Goal: Use online tool/utility

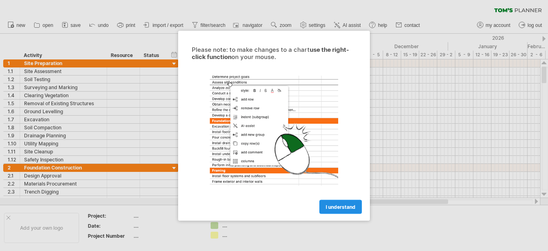
click at [330, 207] on span "I understand" at bounding box center [341, 206] width 30 height 6
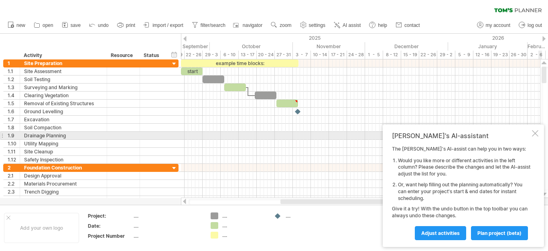
click at [534, 134] on div at bounding box center [535, 133] width 6 height 6
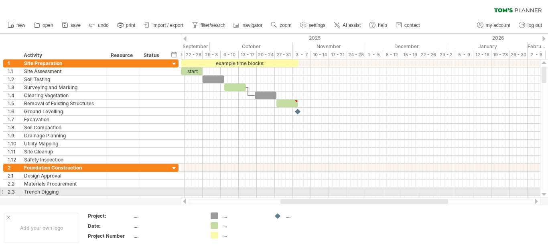
click at [546, 194] on div at bounding box center [544, 194] width 5 height 6
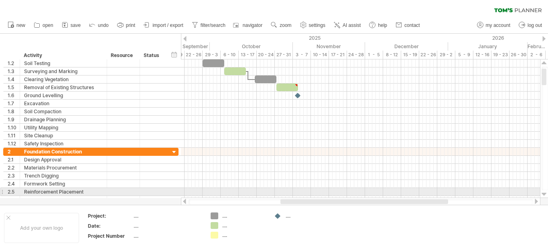
click at [546, 195] on div at bounding box center [544, 194] width 5 height 6
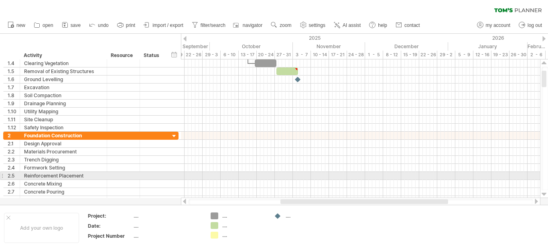
click at [546, 195] on div at bounding box center [544, 194] width 5 height 6
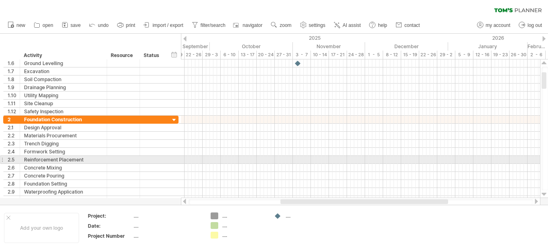
click at [546, 195] on div at bounding box center [544, 194] width 5 height 6
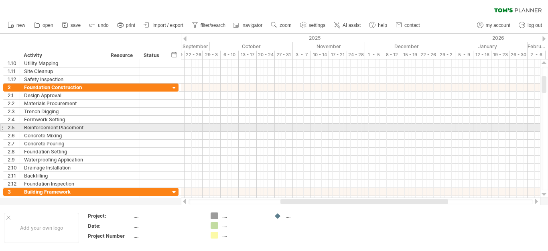
click at [546, 195] on div at bounding box center [544, 194] width 5 height 6
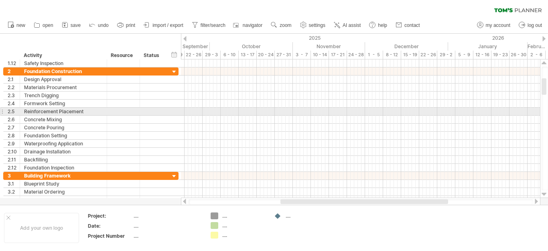
click at [546, 195] on div at bounding box center [544, 194] width 5 height 6
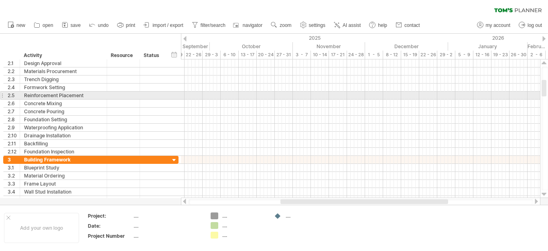
click at [546, 195] on div at bounding box center [544, 194] width 5 height 6
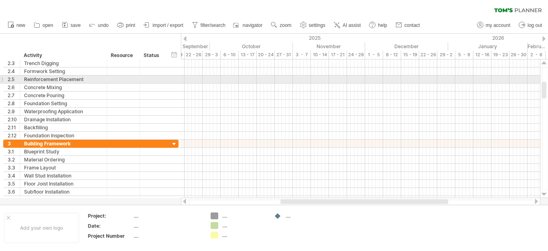
click at [546, 195] on div at bounding box center [544, 194] width 5 height 6
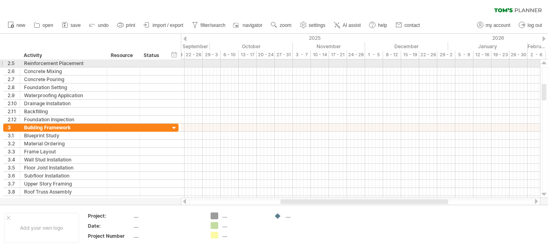
click at [546, 195] on div at bounding box center [544, 194] width 5 height 6
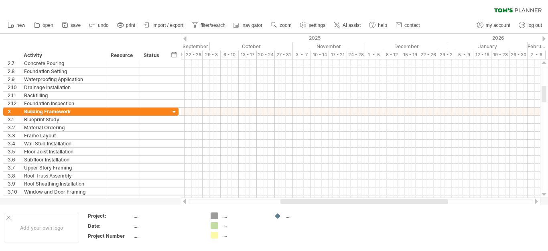
click at [546, 195] on div at bounding box center [544, 194] width 5 height 6
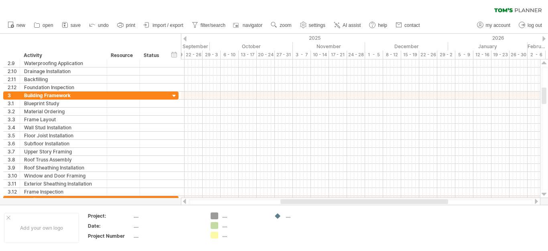
click at [546, 195] on div at bounding box center [544, 194] width 5 height 6
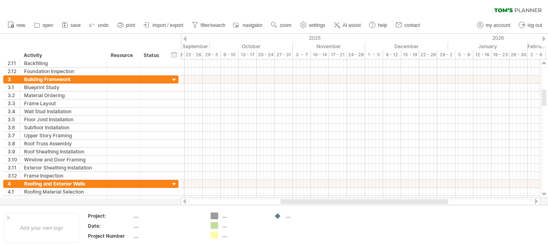
click at [546, 195] on div at bounding box center [544, 194] width 5 height 6
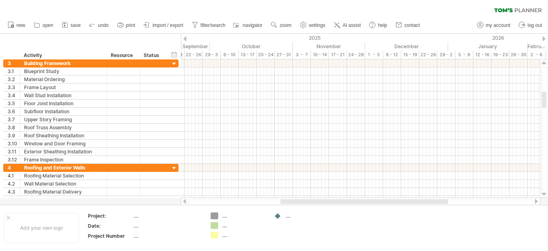
click at [546, 195] on div at bounding box center [544, 194] width 5 height 6
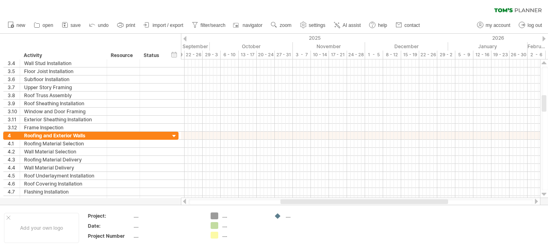
click at [546, 195] on div at bounding box center [544, 194] width 5 height 6
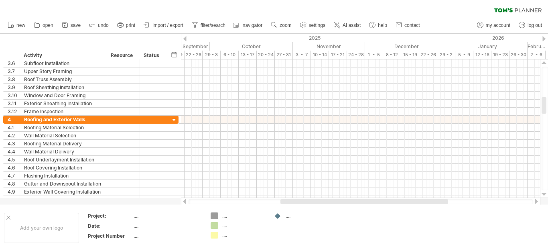
click at [546, 195] on div at bounding box center [544, 194] width 5 height 6
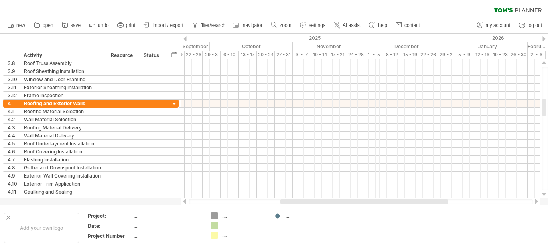
click at [546, 195] on div at bounding box center [544, 194] width 5 height 6
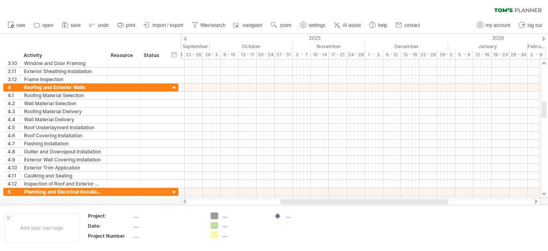
click at [546, 195] on div at bounding box center [544, 194] width 5 height 6
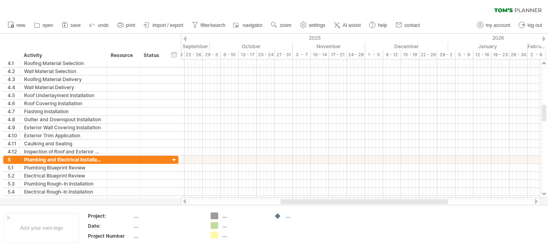
click at [546, 195] on div at bounding box center [544, 194] width 5 height 6
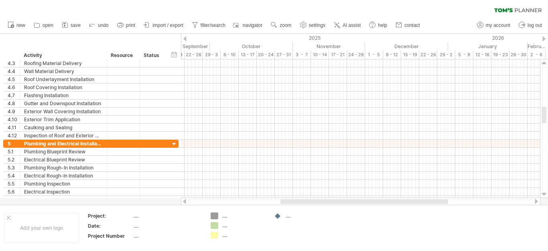
click at [546, 195] on div at bounding box center [544, 194] width 5 height 6
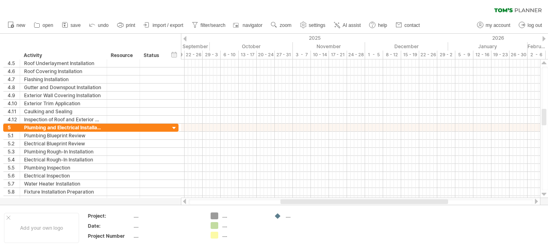
click at [546, 195] on div at bounding box center [544, 194] width 5 height 6
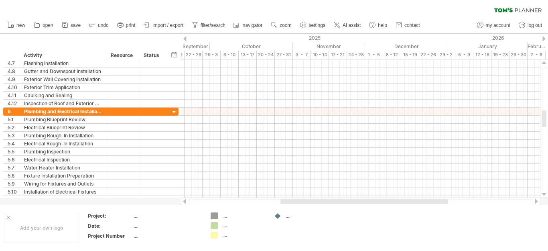
click at [546, 195] on div at bounding box center [544, 194] width 5 height 6
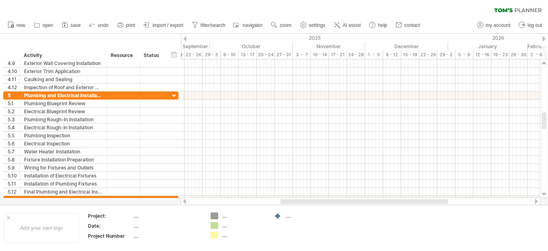
click at [546, 195] on div at bounding box center [544, 194] width 5 height 6
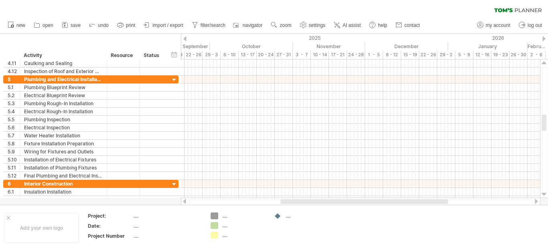
click at [546, 195] on div at bounding box center [544, 194] width 5 height 6
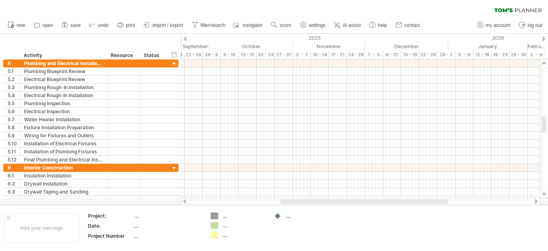
click at [546, 195] on div at bounding box center [544, 194] width 5 height 6
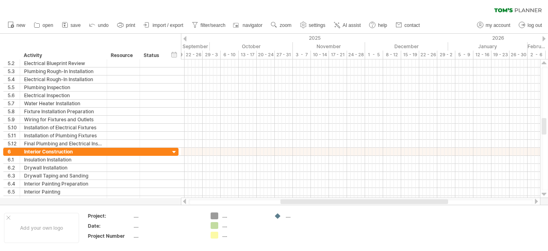
click at [546, 195] on div at bounding box center [544, 194] width 5 height 6
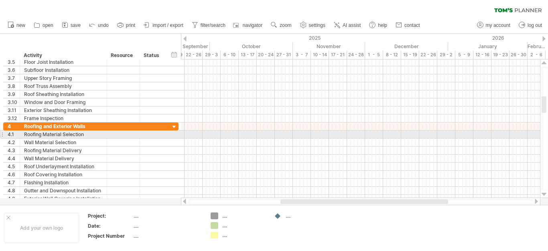
drag, startPoint x: 544, startPoint y: 126, endPoint x: 543, endPoint y: 59, distance: 67.0
click at [546, 96] on div at bounding box center [544, 104] width 5 height 16
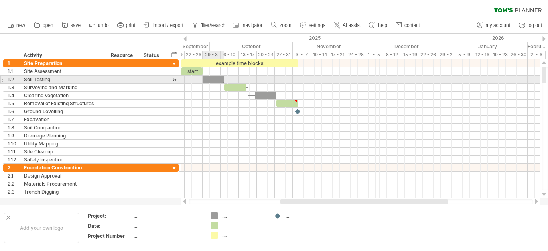
click at [212, 79] on div at bounding box center [214, 79] width 22 height 8
